Goal: Task Accomplishment & Management: Manage account settings

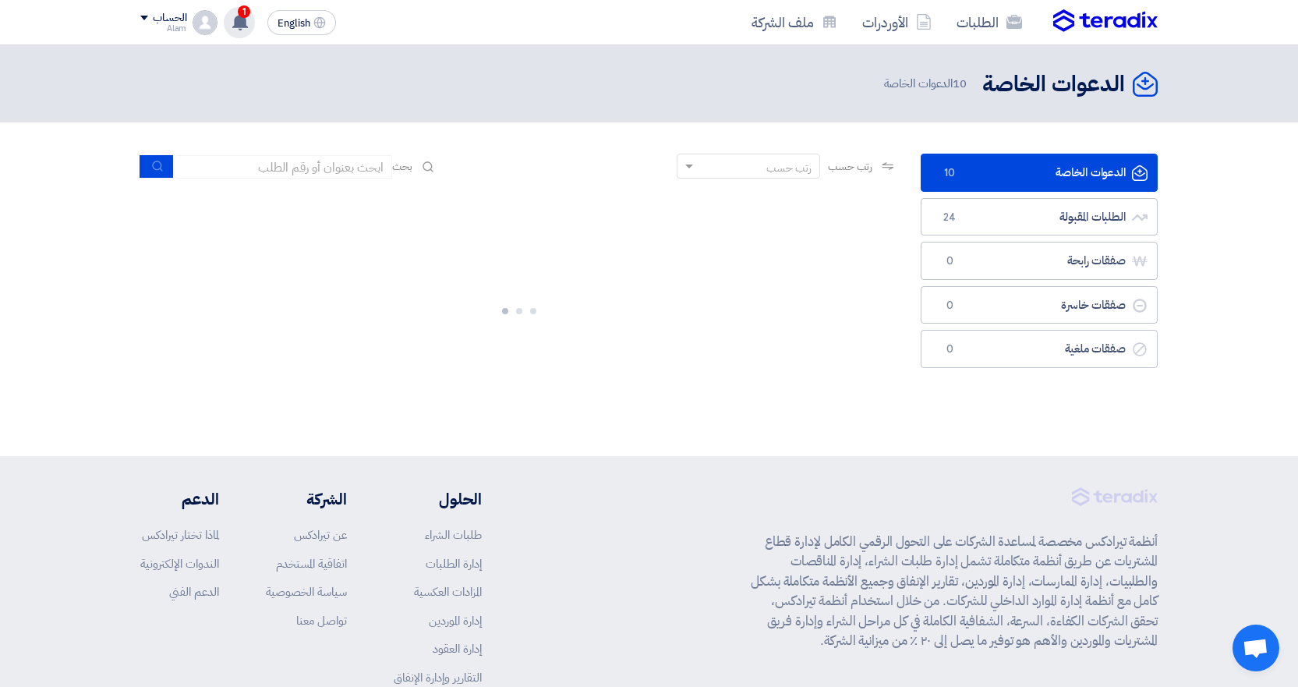
click at [246, 30] on div "1 تم مشاهدة العرض المقدم للطلب "SEEDS 4037-926" من قبل العميل [DATE] تم نشر طلب…" at bounding box center [239, 22] width 31 height 31
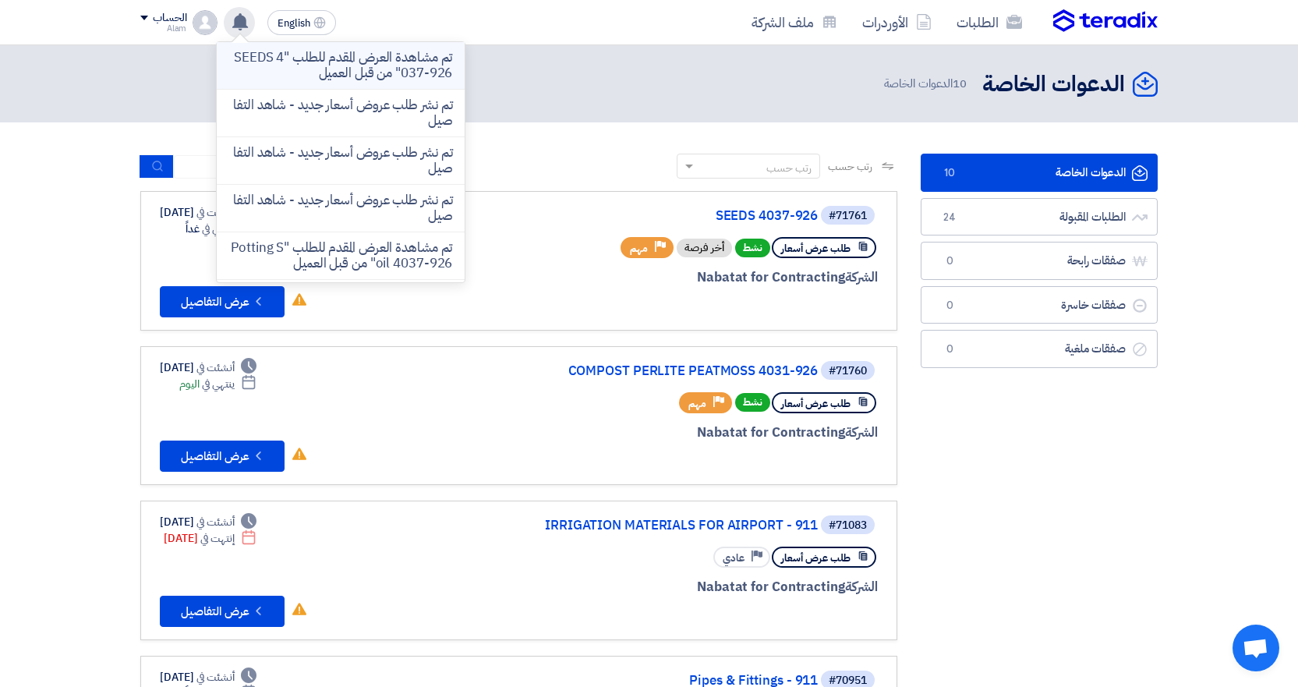
click at [328, 74] on p "تم مشاهدة العرض المقدم للطلب "SEEDS 4037-926" من قبل العميل" at bounding box center [340, 65] width 223 height 31
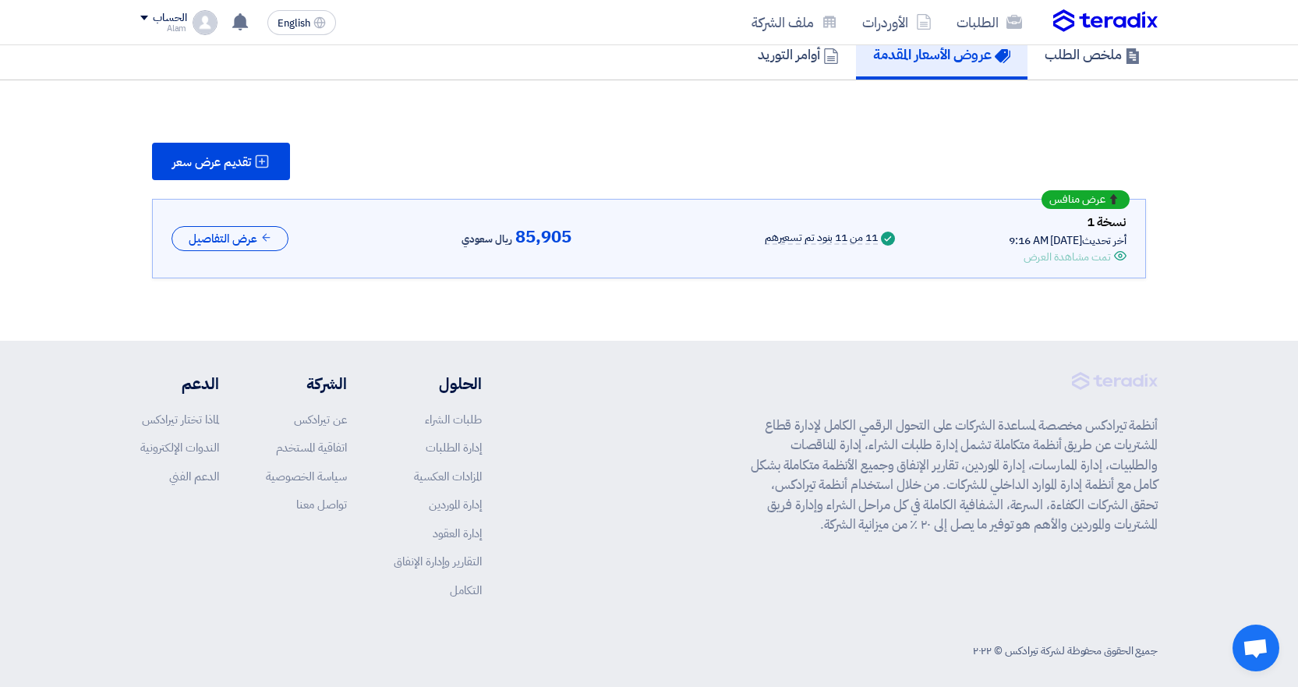
scroll to position [140, 0]
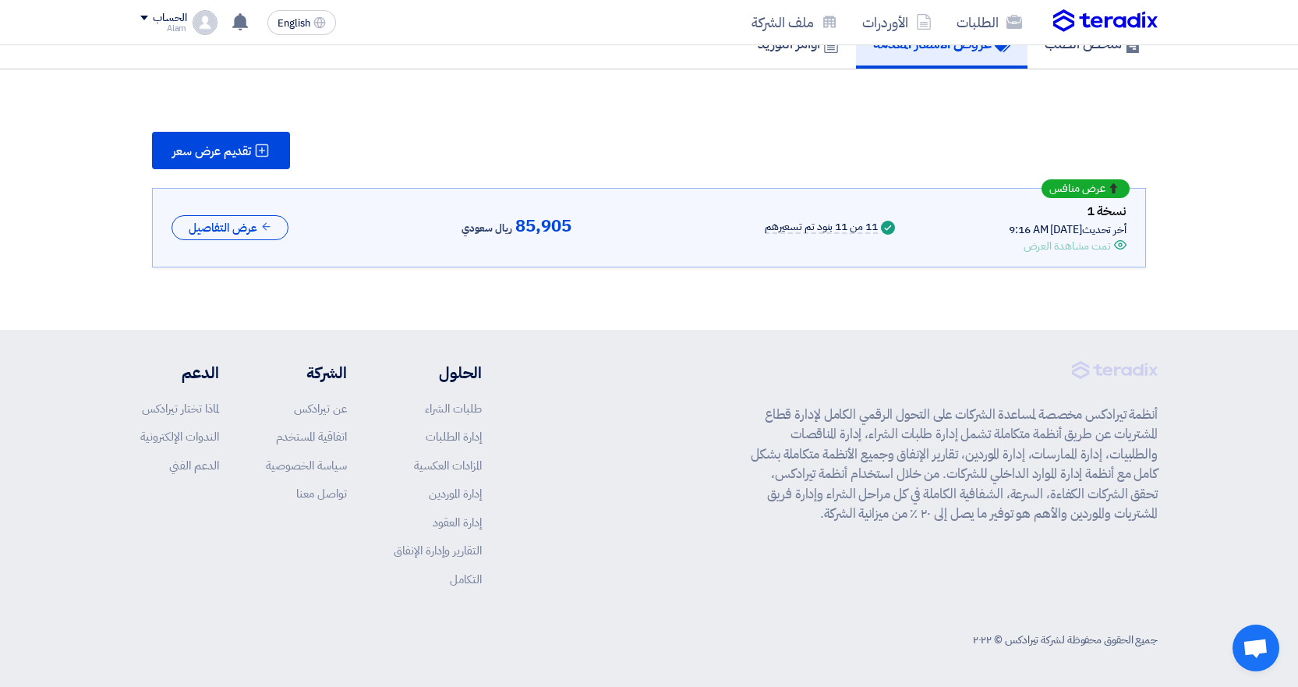
drag, startPoint x: 144, startPoint y: 246, endPoint x: 226, endPoint y: 212, distance: 88.8
click at [145, 246] on div "تقديم عرض سعر عرض منافس نسخة 1 أخر تحديث [DATE] 9:16 AM Offer is Seen تمت مشاهد…" at bounding box center [648, 200] width 1017 height 136
click at [225, 215] on button "عرض التفاصيل" at bounding box center [230, 228] width 117 height 26
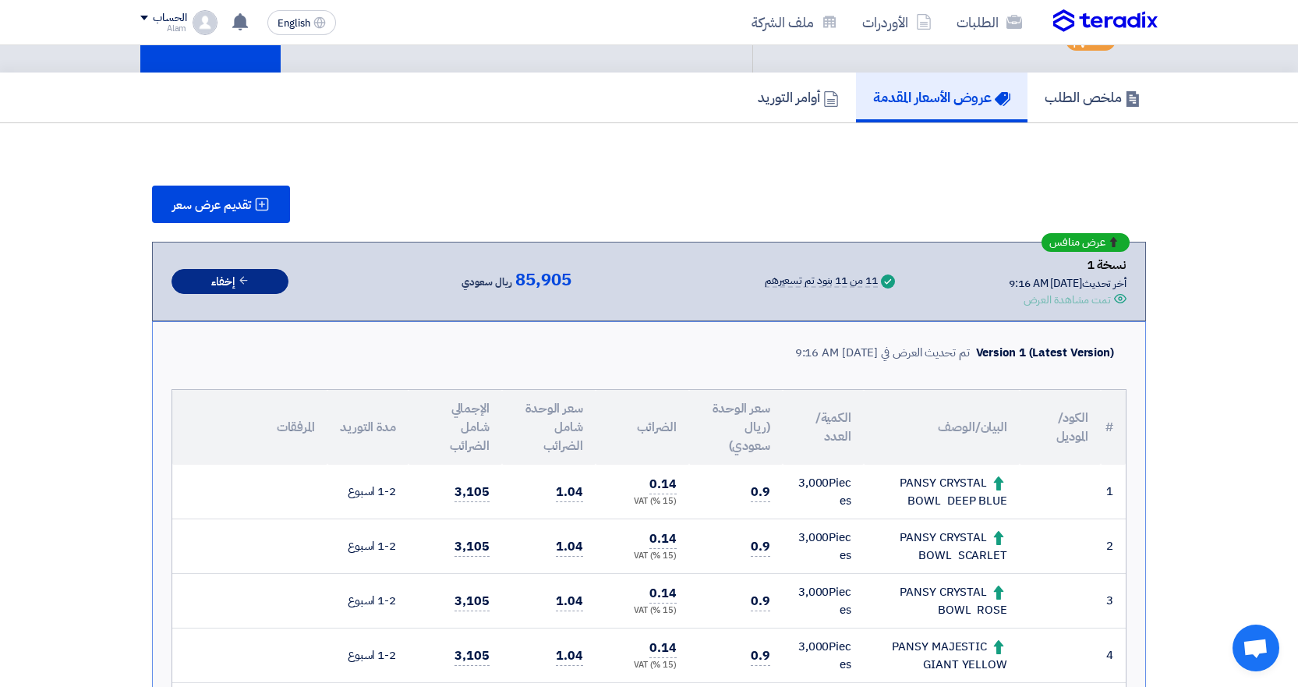
scroll to position [68, 0]
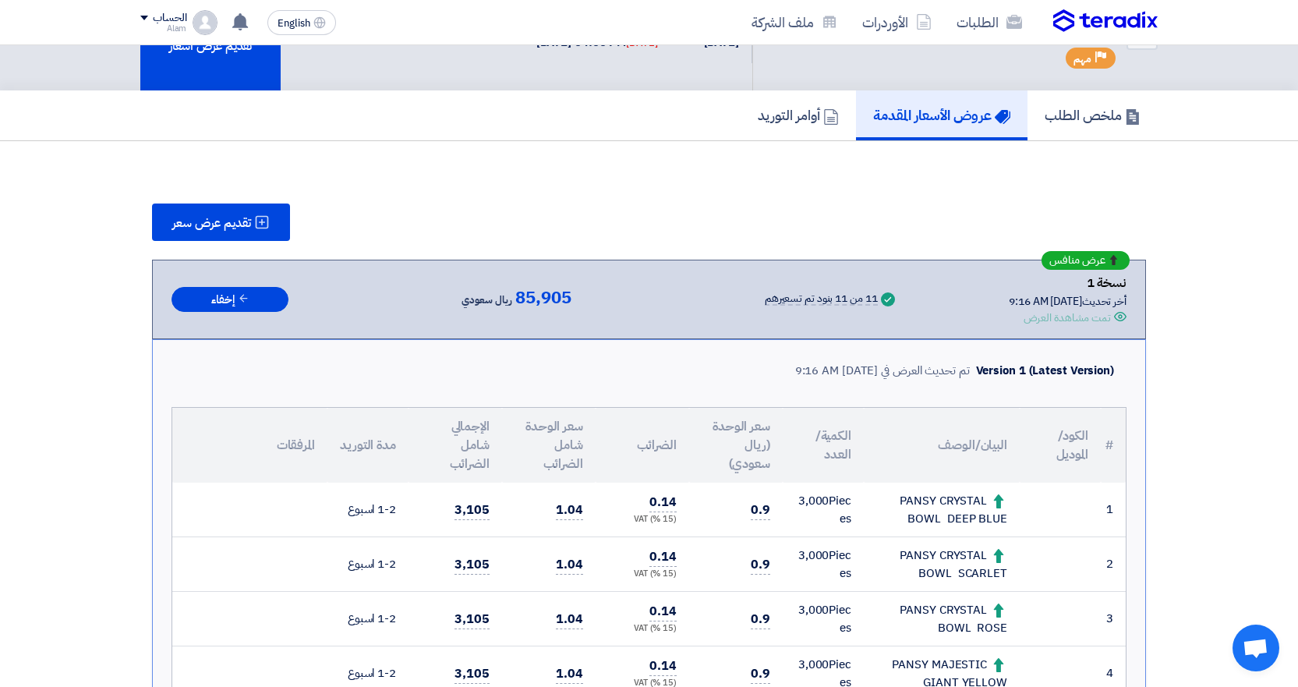
click at [936, 523] on div "PANSY CRYSTAL BOWL DEEP BLUE" at bounding box center [941, 509] width 131 height 35
copy tr "PANSY CRYSTAL BOWL DEEP BLUE"
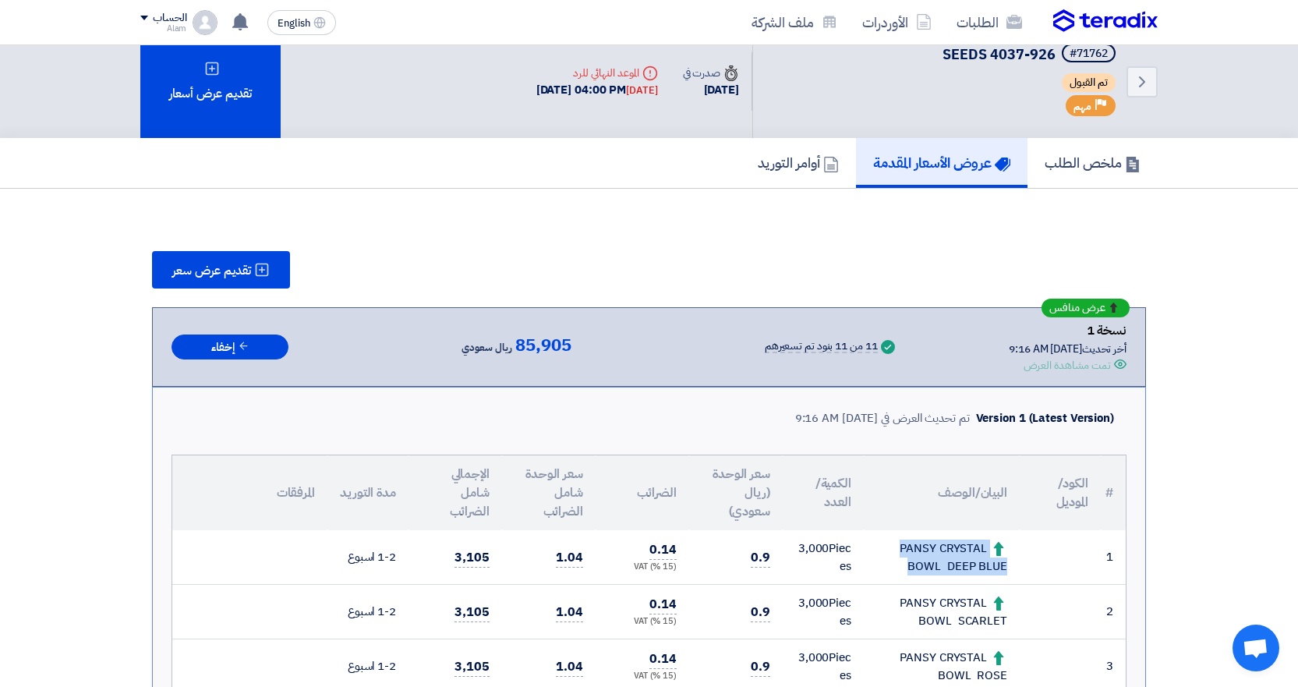
scroll to position [0, 0]
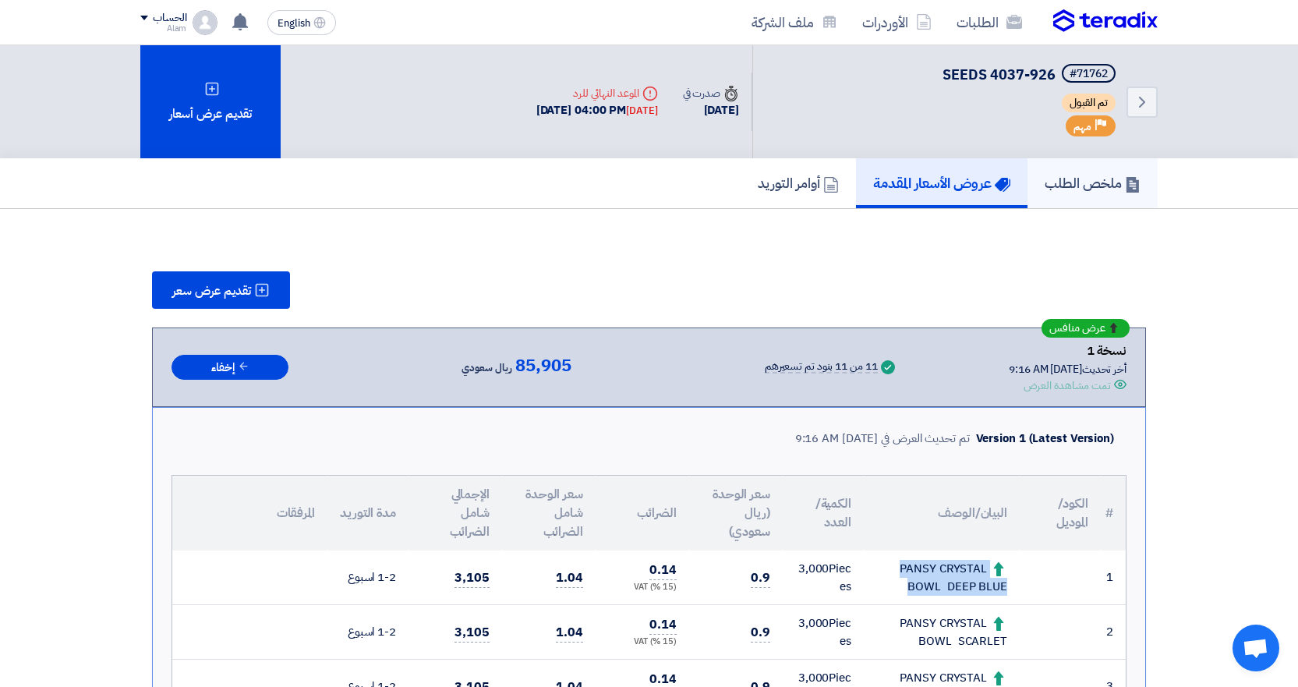
click at [1117, 184] on h5 "ملخص الطلب" at bounding box center [1093, 183] width 96 height 18
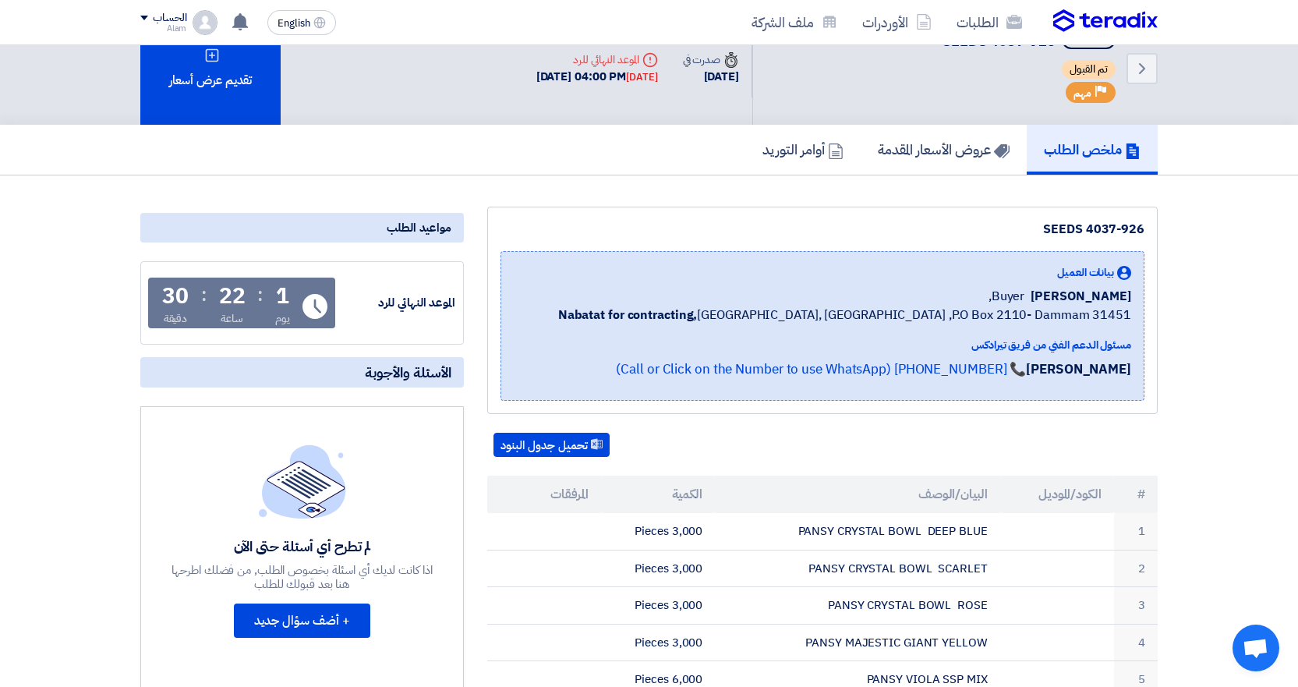
scroll to position [15, 0]
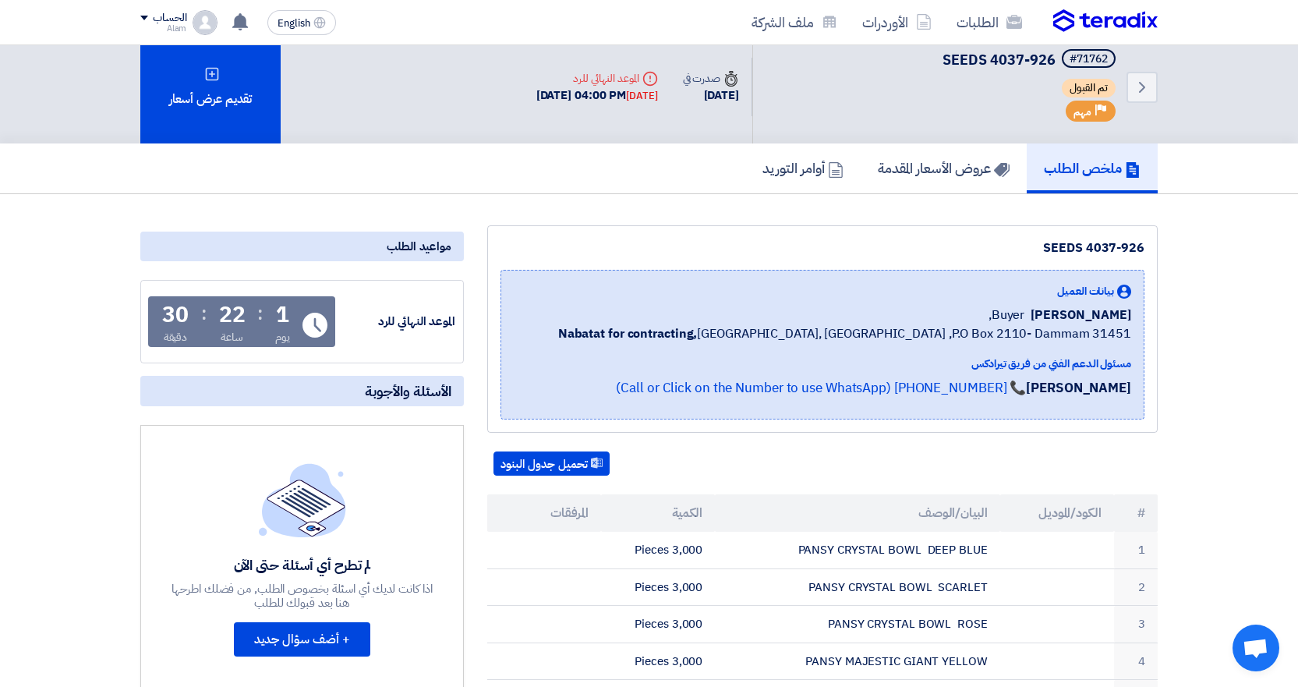
click at [575, 94] on div "[DATE] 04:00 PM [DATE]" at bounding box center [597, 96] width 122 height 18
click at [240, 13] on use at bounding box center [240, 21] width 16 height 17
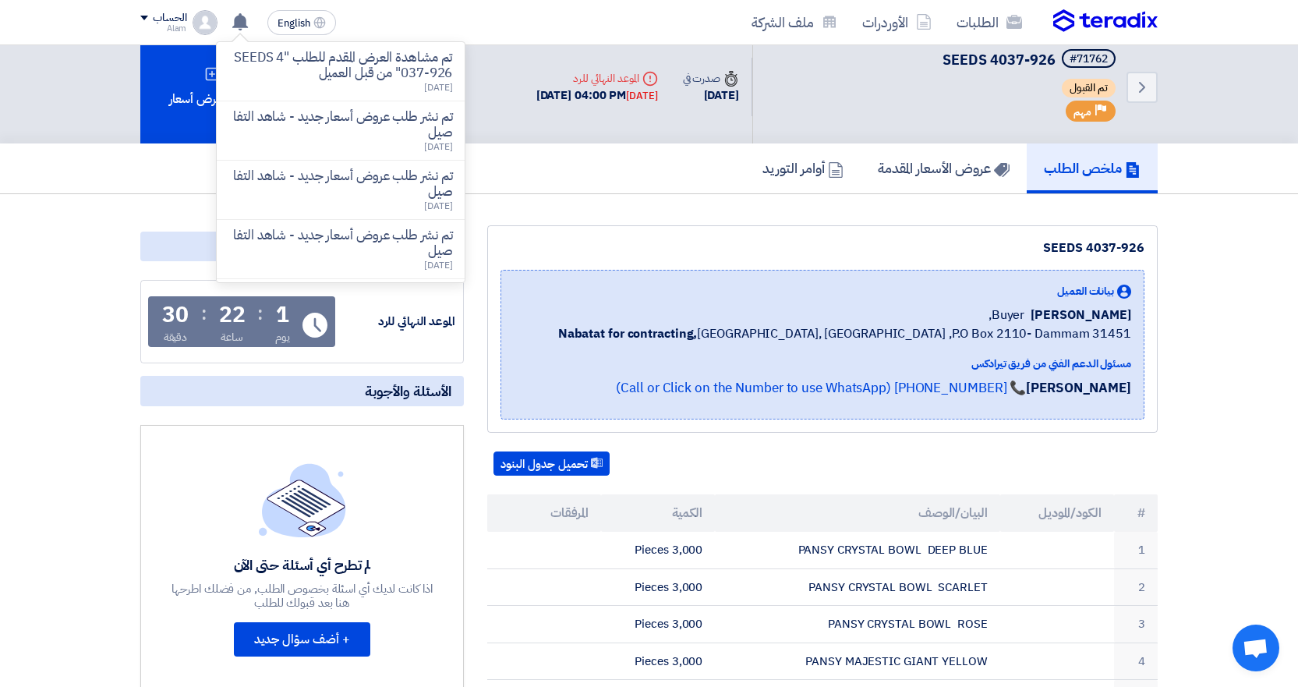
click at [177, 31] on div "Alam" at bounding box center [163, 28] width 46 height 9
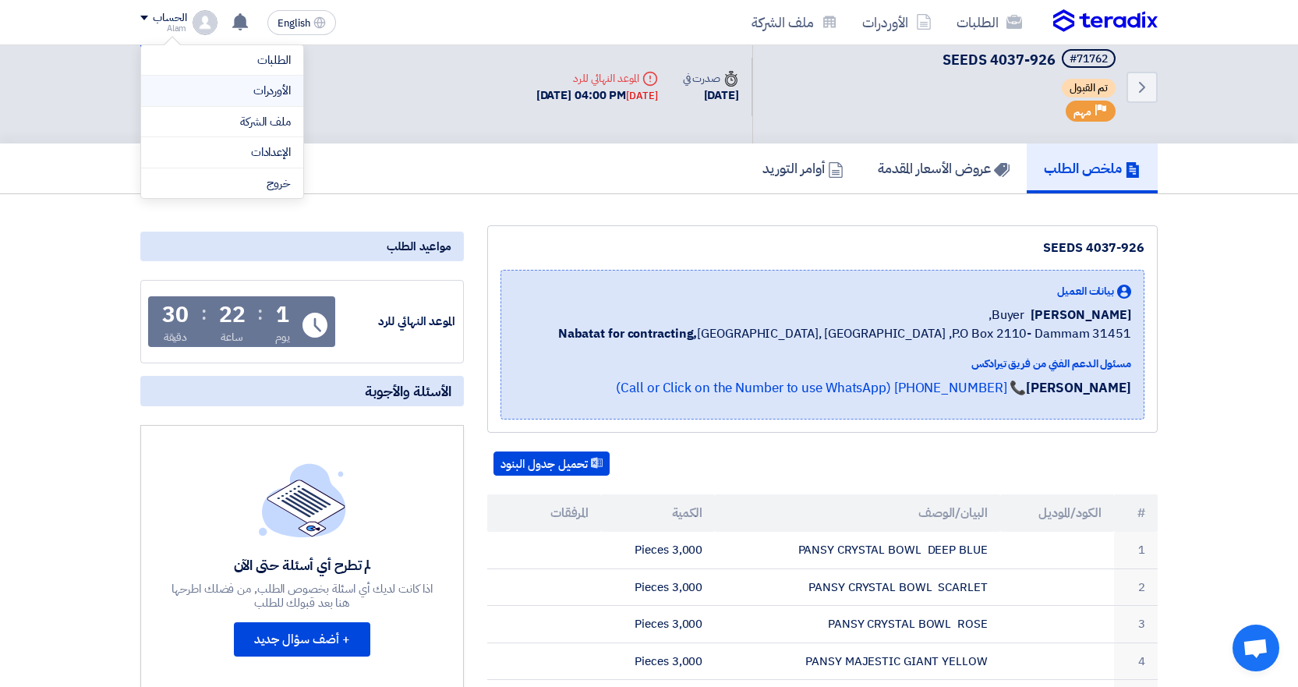
click at [252, 98] on link "الأوردرات" at bounding box center [222, 91] width 137 height 18
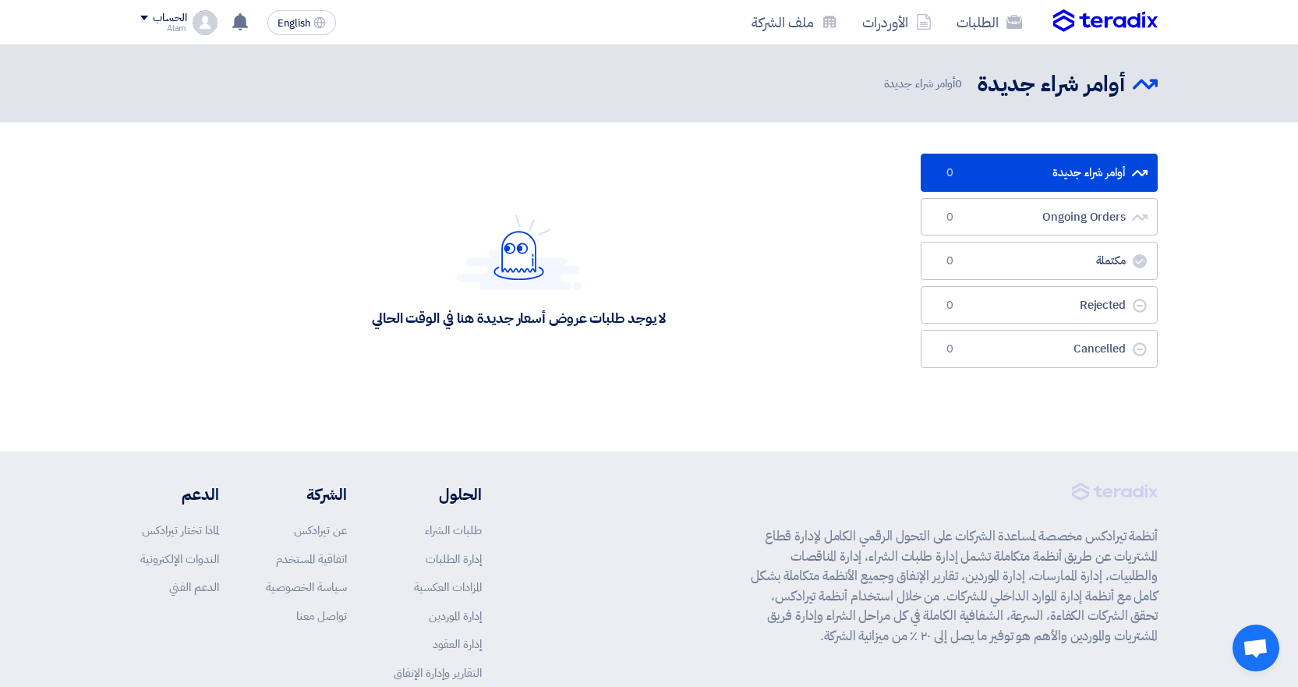
click at [142, 8] on div "English EN تم مشاهدة العرض المقدم للطلب "SEEDS 4037-926" من قبل العميل [DATE] ت…" at bounding box center [241, 22] width 202 height 31
click at [145, 10] on div "الحساب Alam الطلبات الأوردرات ملف الشركة الإعدادات خروج" at bounding box center [178, 22] width 77 height 25
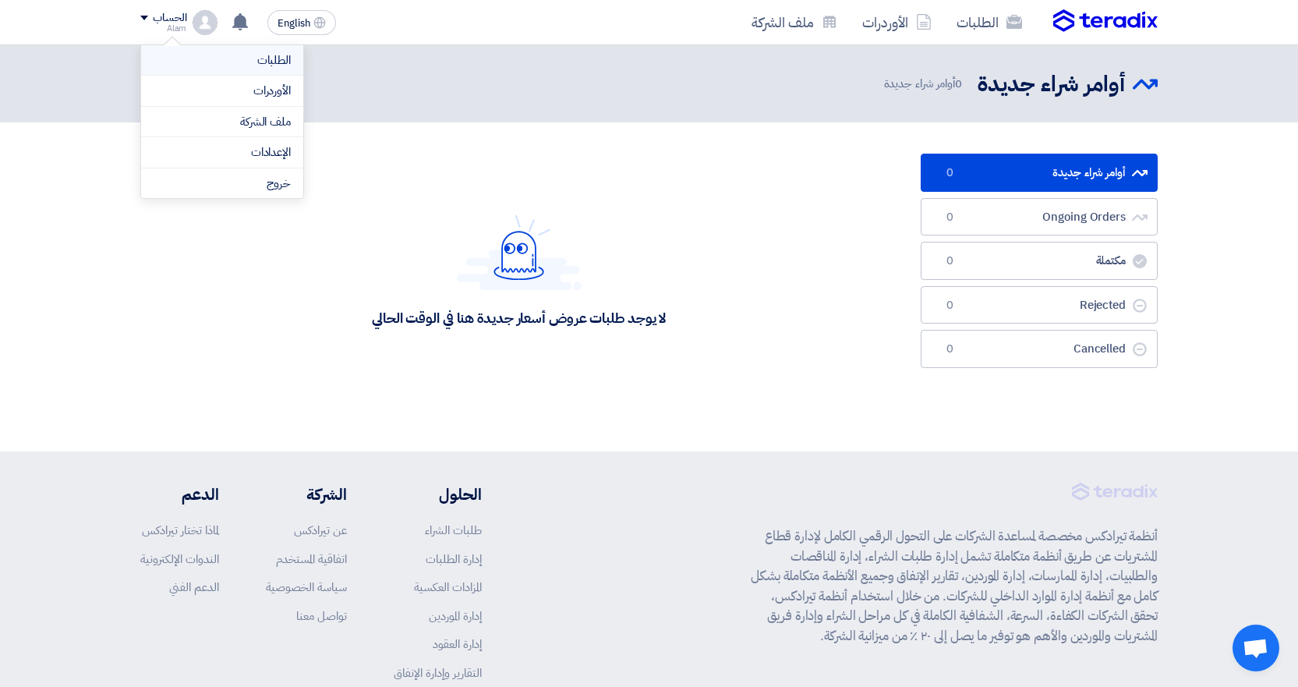
click at [214, 55] on link "الطلبات" at bounding box center [222, 60] width 137 height 18
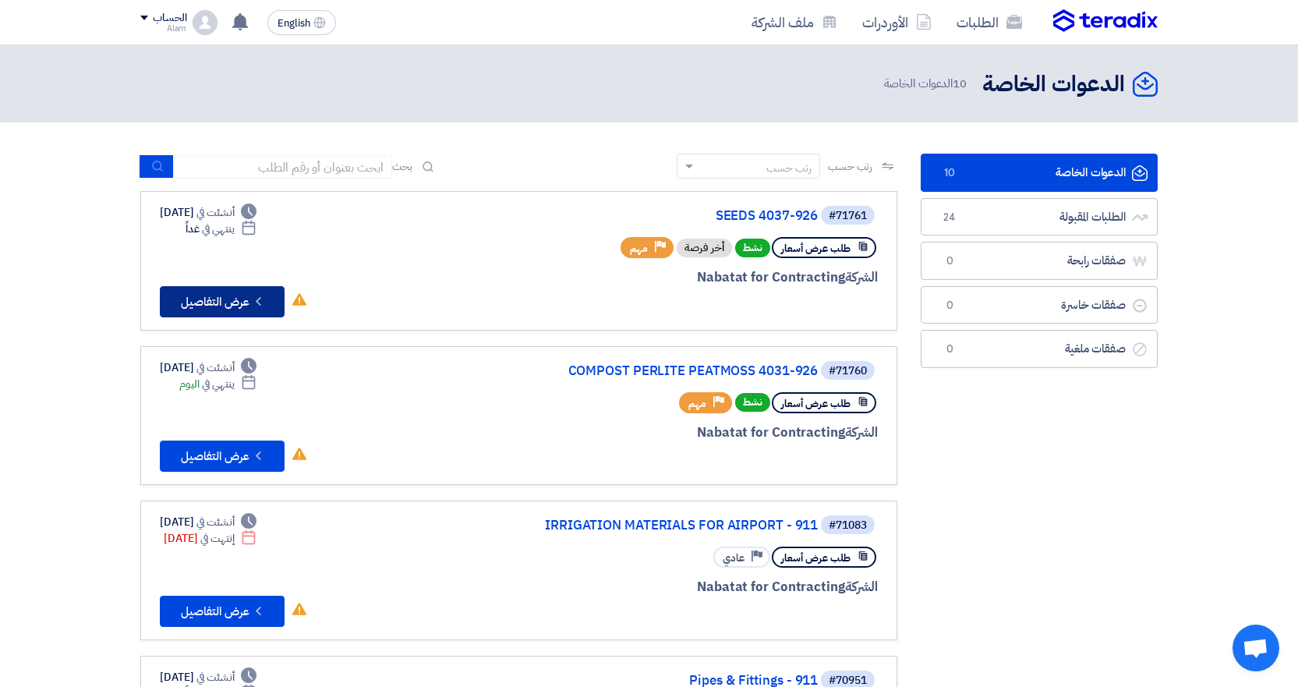
click at [243, 306] on button "Check details عرض التفاصيل" at bounding box center [222, 301] width 125 height 31
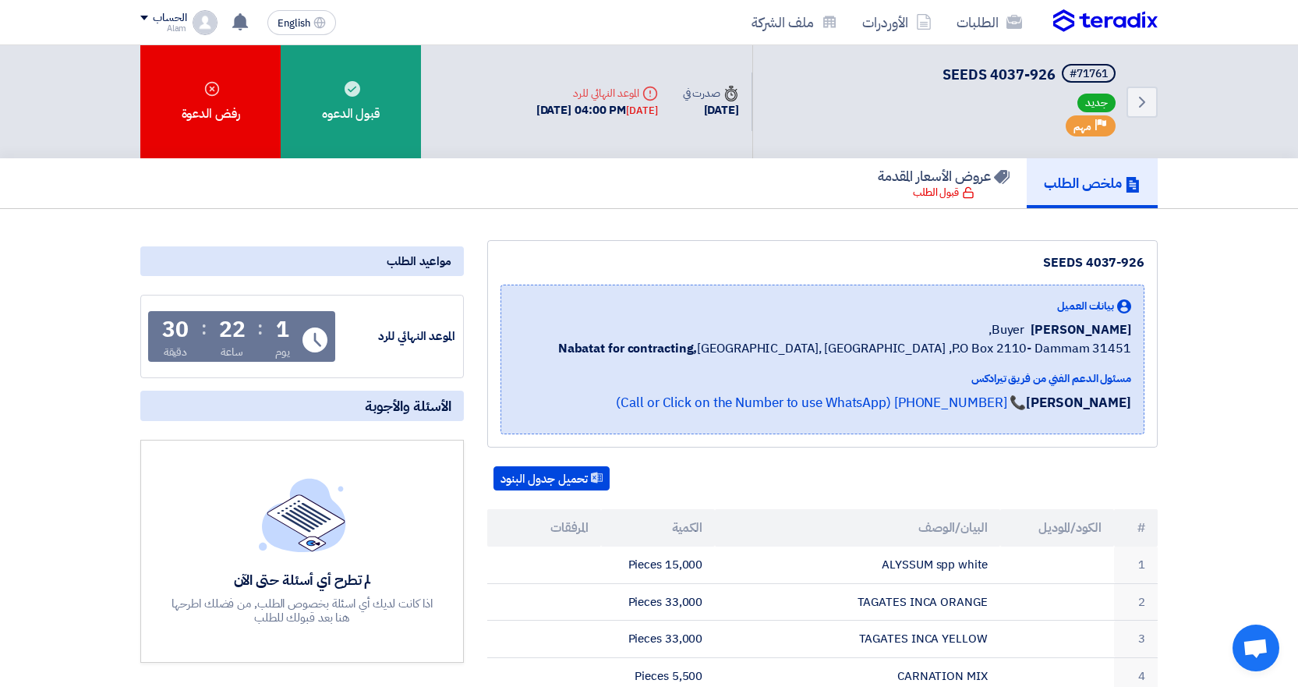
click at [175, 16] on div "الحساب" at bounding box center [170, 18] width 34 height 13
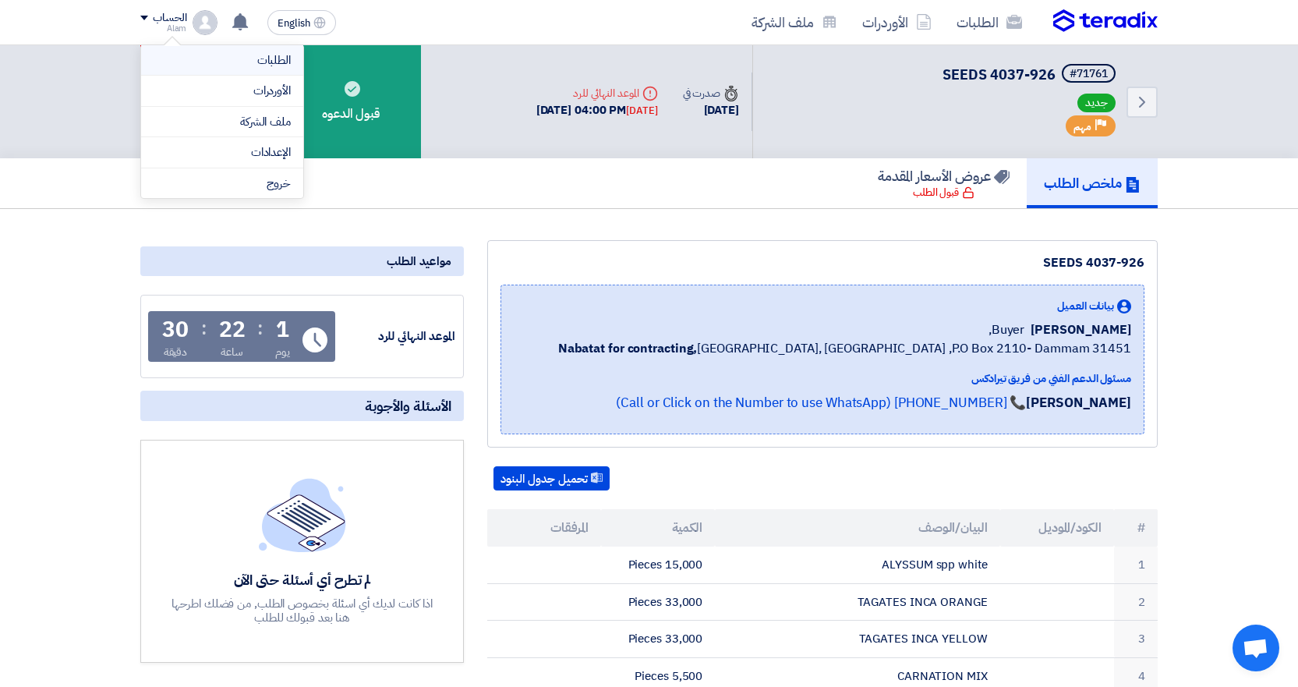
click at [201, 74] on li "الطلبات" at bounding box center [222, 60] width 162 height 31
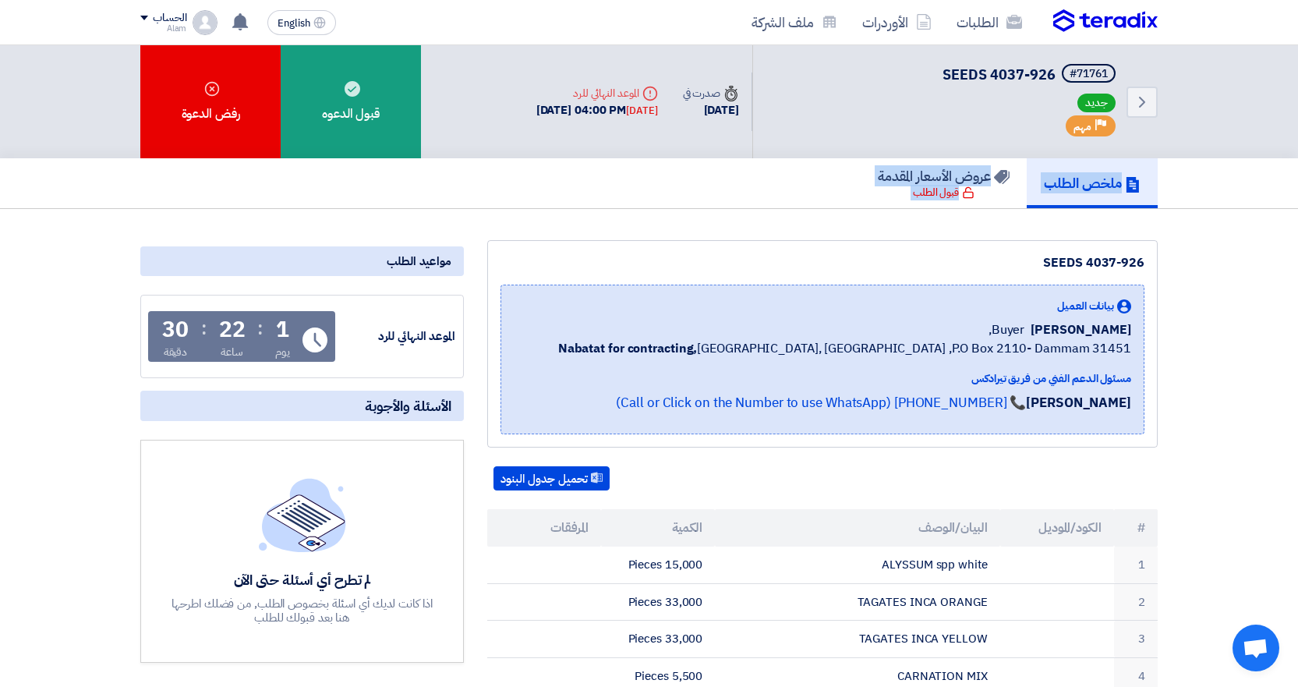
drag, startPoint x: 1296, startPoint y: 193, endPoint x: 1305, endPoint y: 256, distance: 63.8
click at [161, 16] on div "الحساب" at bounding box center [170, 18] width 34 height 13
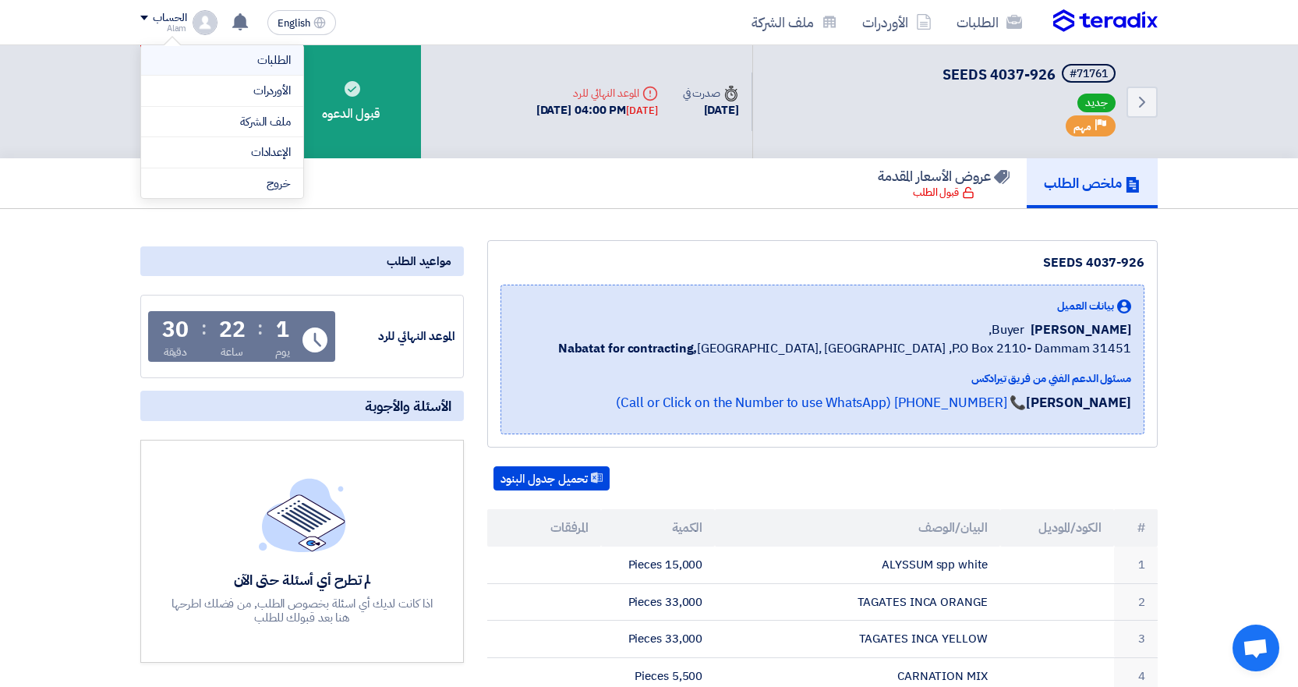
click at [267, 66] on link "الطلبات" at bounding box center [222, 60] width 137 height 18
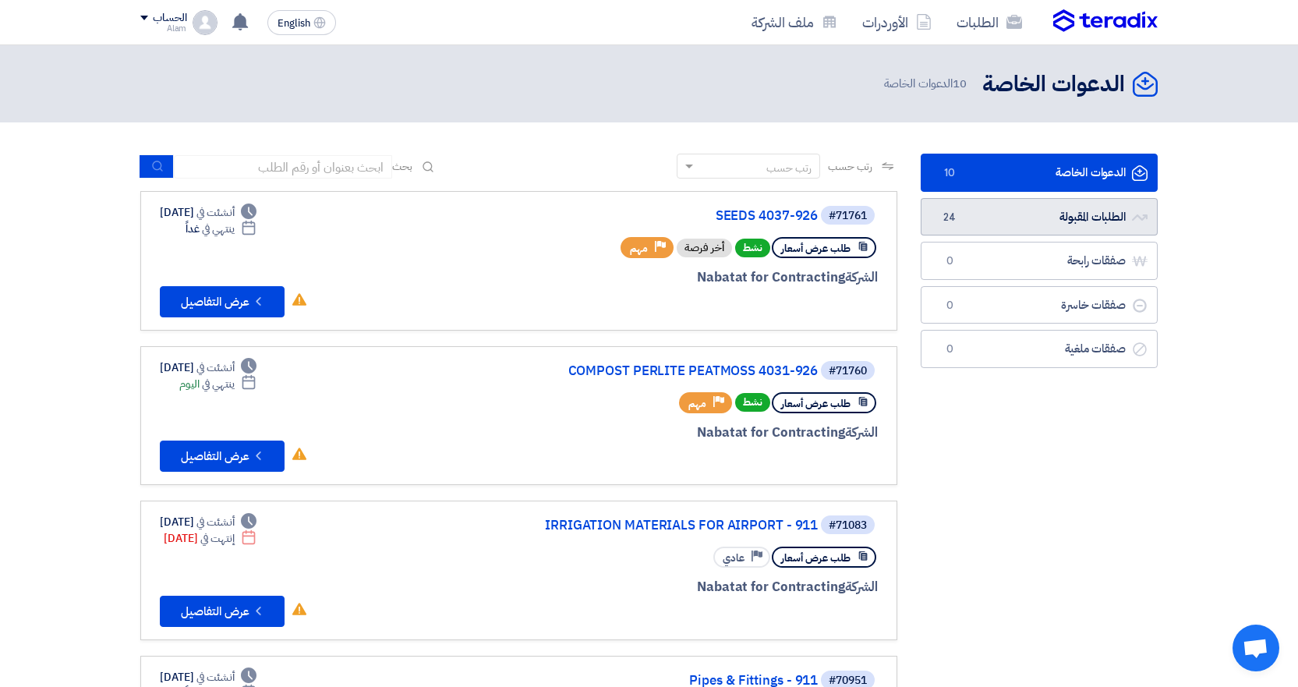
click at [1124, 224] on link "الطلبات المقبولة الطلبات المقبولة 24" at bounding box center [1039, 217] width 237 height 38
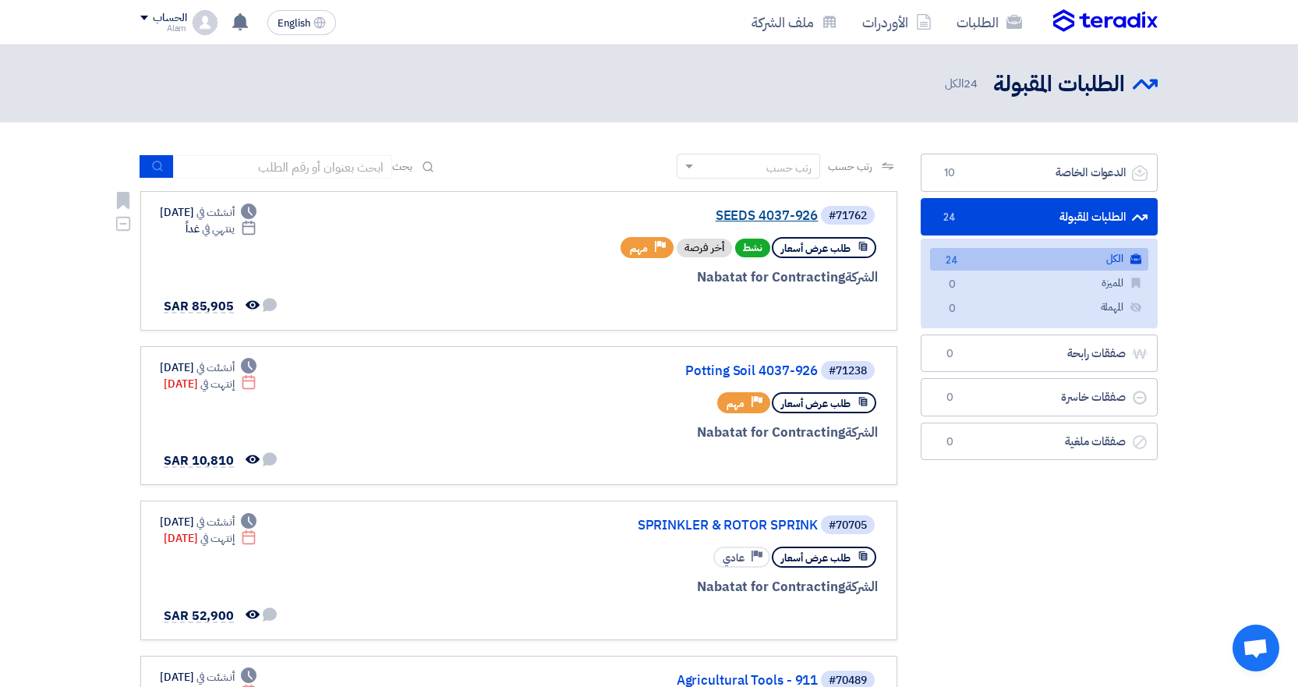
click at [776, 223] on link "SEEDS 4037-926" at bounding box center [662, 216] width 312 height 14
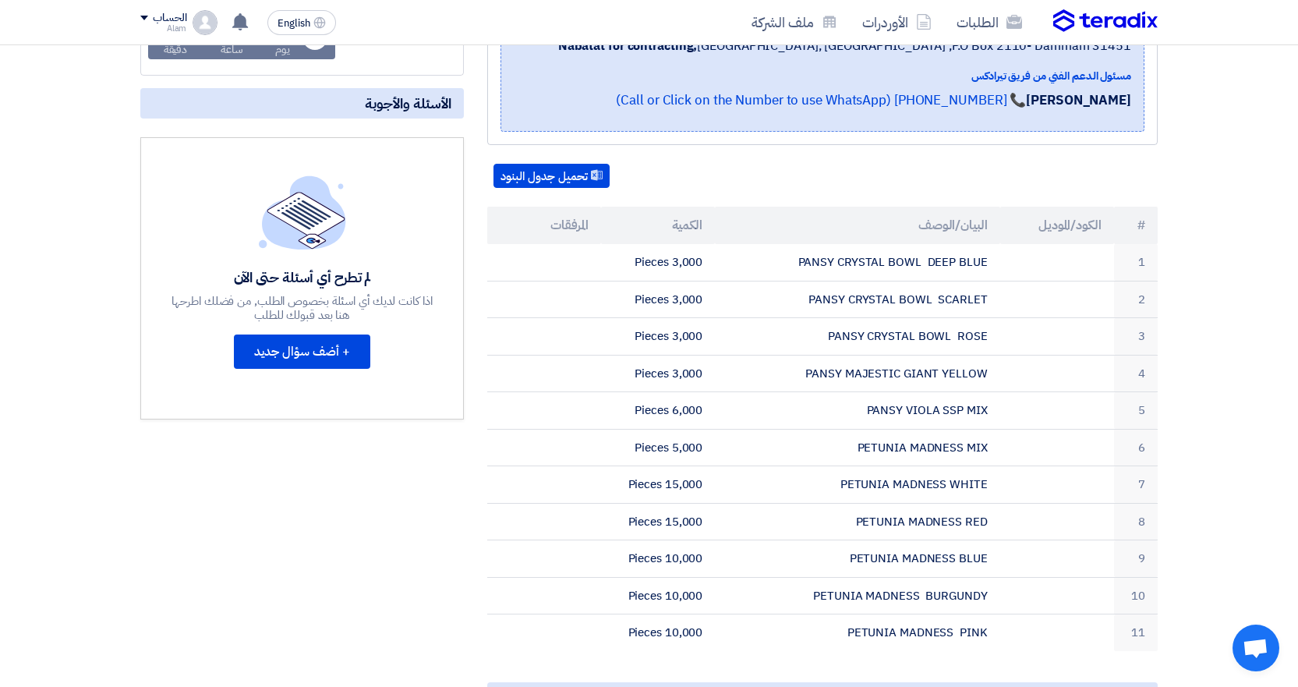
scroll to position [308, 0]
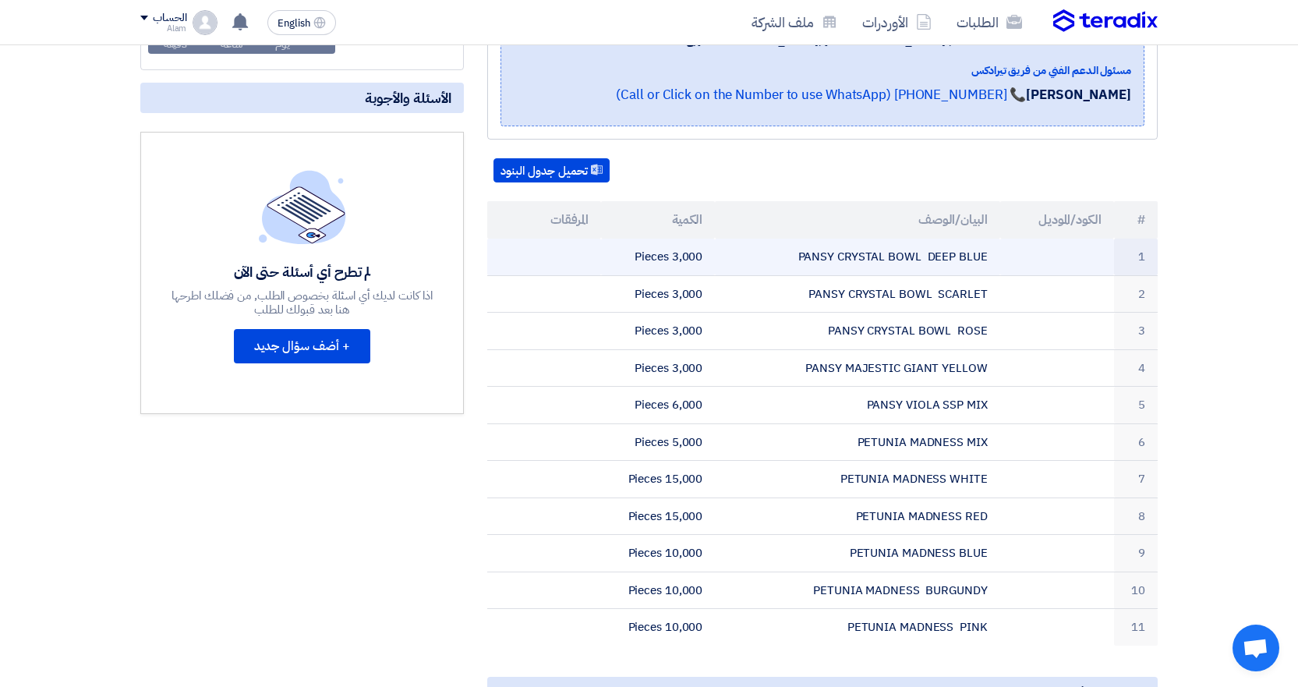
click at [824, 256] on td "PANSY CRYSTAL BOWL DEEP BLUE" at bounding box center [857, 257] width 285 height 37
